Goal: Use online tool/utility: Utilize a website feature to perform a specific function

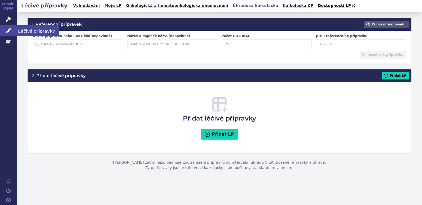
click at [6, 31] on link "Léčivé přípravky" at bounding box center [8, 30] width 17 height 11
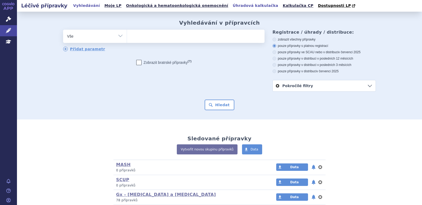
click at [231, 7] on link "Úhradová kalkulačka" at bounding box center [255, 5] width 49 height 7
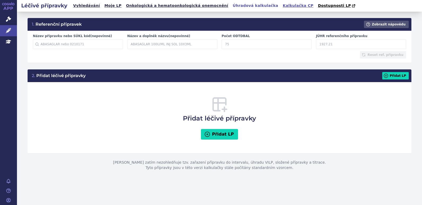
click at [281, 6] on link "Kalkulačka CP" at bounding box center [298, 5] width 34 height 7
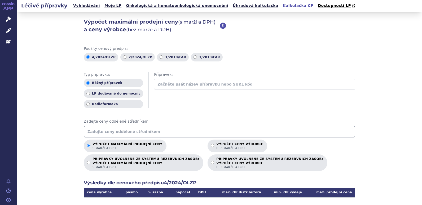
click at [233, 82] on input "text" at bounding box center [254, 84] width 201 height 11
click at [185, 84] on input "text" at bounding box center [254, 84] width 201 height 11
click at [186, 84] on input "text" at bounding box center [254, 84] width 201 height 11
type input "53996"
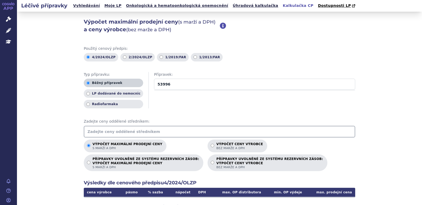
drag, startPoint x: 186, startPoint y: 84, endPoint x: 127, endPoint y: 85, distance: 58.6
click at [127, 85] on div "Typ přípravku: Běžný přípravek LP dodávané do nemocnic Radiofarmaka Přípravek: …" at bounding box center [220, 90] width 272 height 37
click at [150, 129] on input "text" at bounding box center [220, 132] width 272 height 12
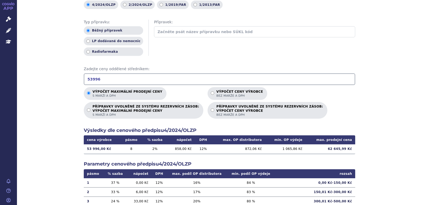
scroll to position [53, 0]
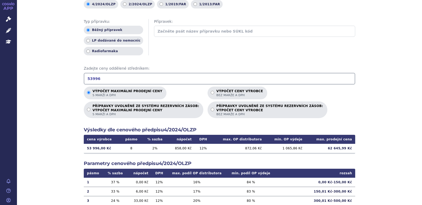
drag, startPoint x: 47, startPoint y: 91, endPoint x: 50, endPoint y: 90, distance: 3.1
click at [47, 90] on div "Výpočet maximální prodejní ceny (s marží a DPH) a ceny výrobce (bez marže a DPH…" at bounding box center [219, 113] width 405 height 309
drag, startPoint x: 105, startPoint y: 79, endPoint x: 55, endPoint y: 80, distance: 50.4
click at [55, 80] on div "Výpočet maximální prodejní ceny (s marží a DPH) a ceny výrobce (bez marže a DPH…" at bounding box center [219, 113] width 405 height 309
type input "26998"
